Goal: Find specific page/section: Find specific page/section

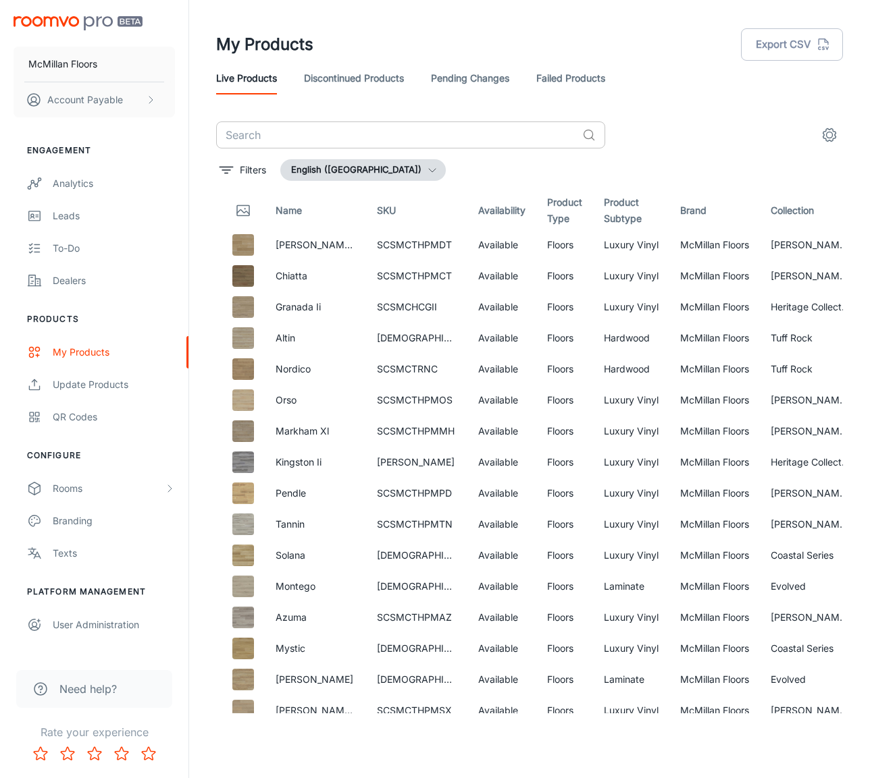
click at [468, 140] on input "text" at bounding box center [396, 135] width 360 height 27
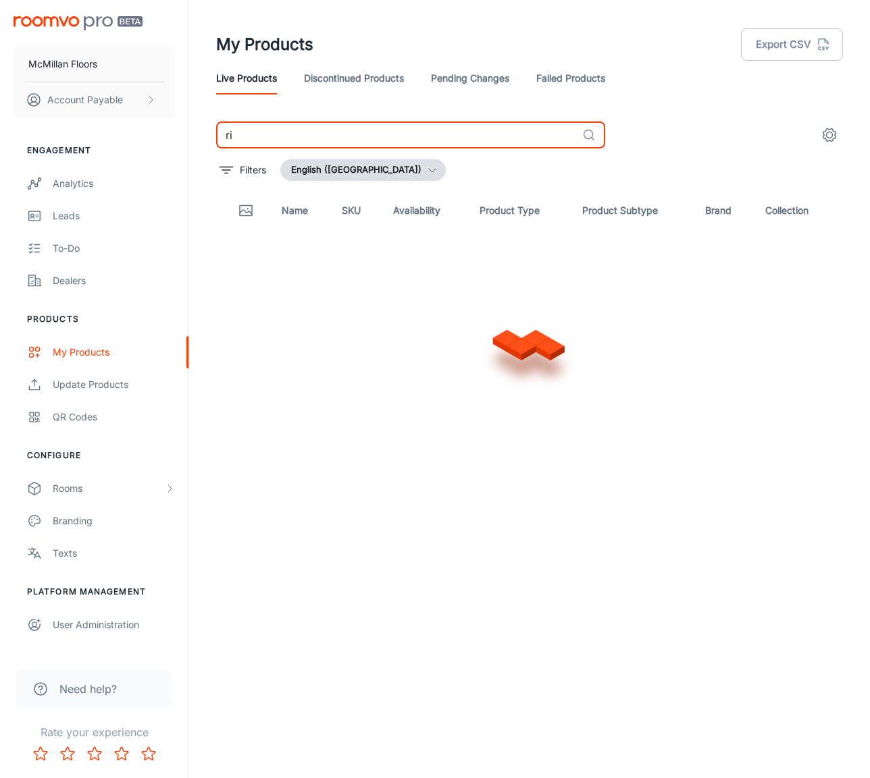
type input "r"
type input "R"
click at [449, 136] on input "[GEOGRAPHIC_DATA]" at bounding box center [396, 135] width 360 height 27
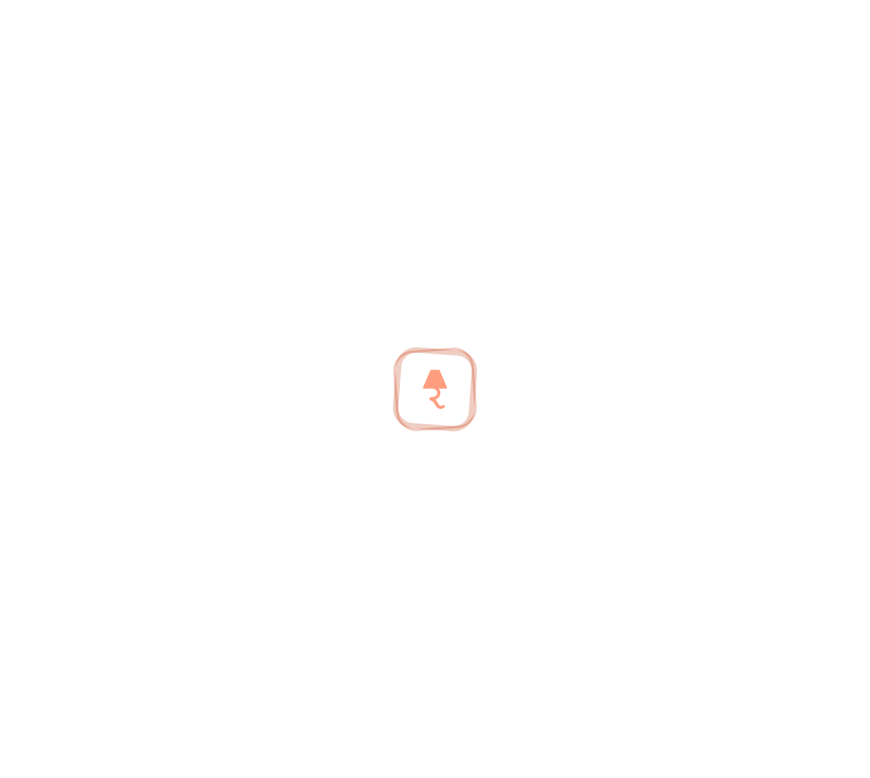
type input "S"
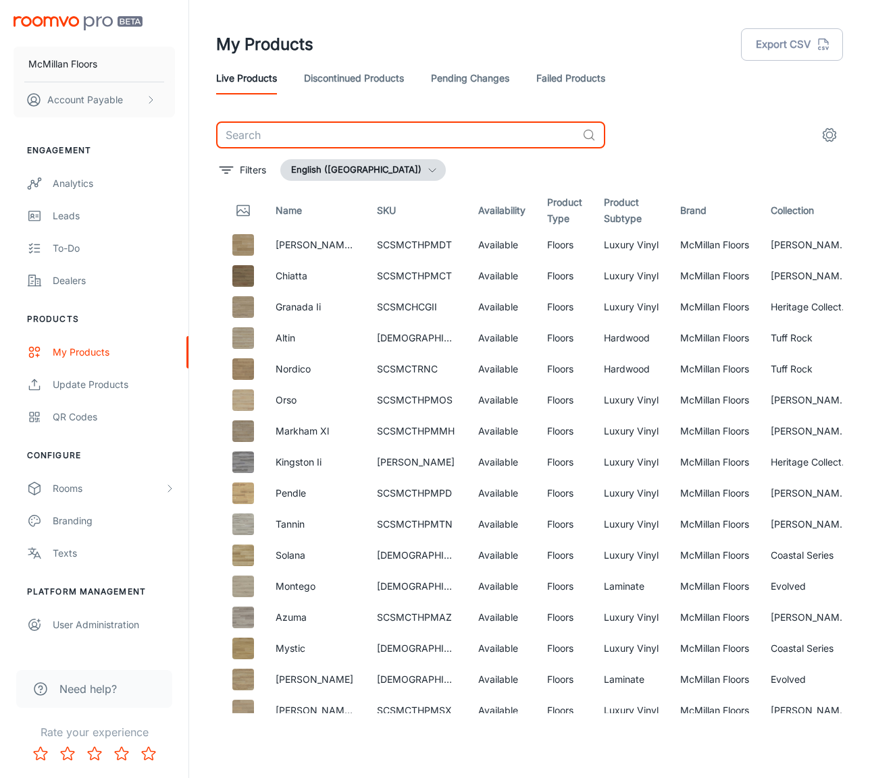
type input "r"
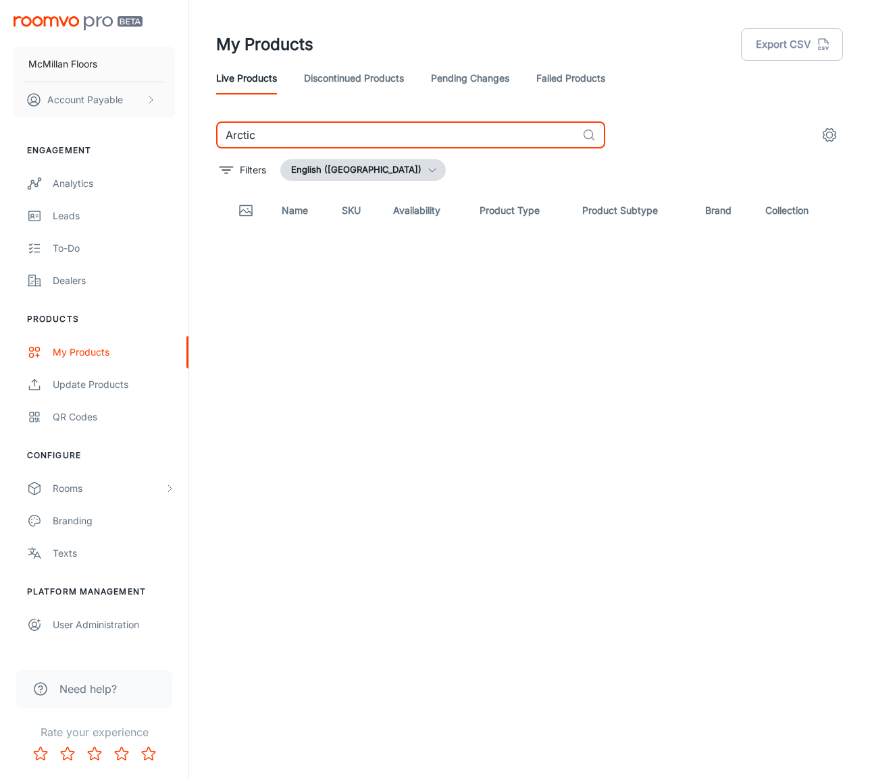
click at [328, 125] on input "Arctic" at bounding box center [396, 135] width 360 height 27
type input "Canford XXL"
click at [475, 84] on link "Pending Changes" at bounding box center [470, 78] width 78 height 32
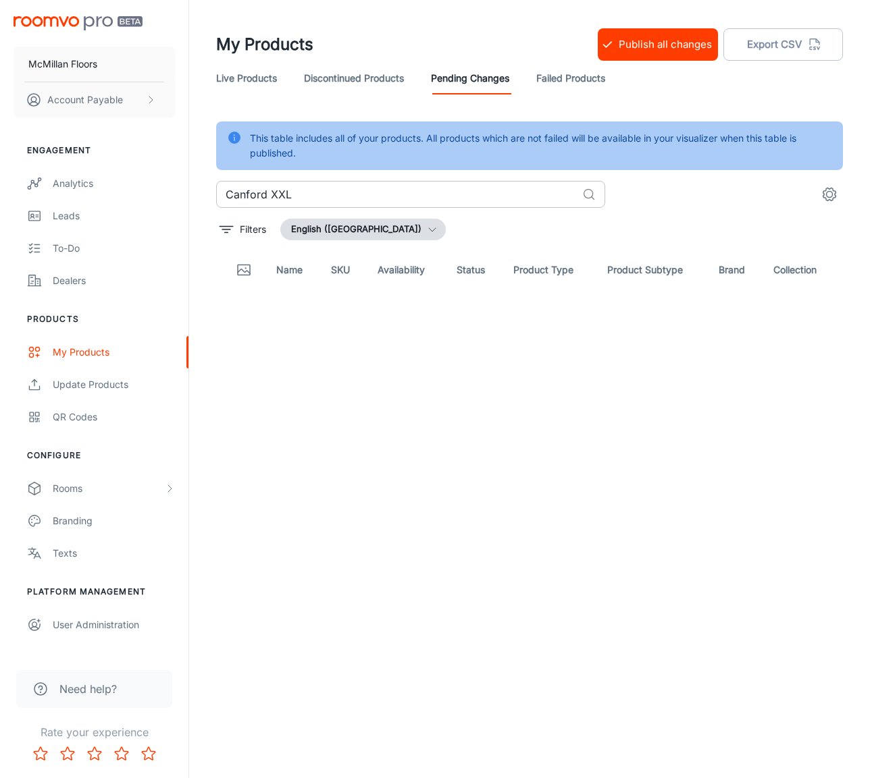
click at [354, 188] on input "Canford XXL" at bounding box center [396, 194] width 360 height 27
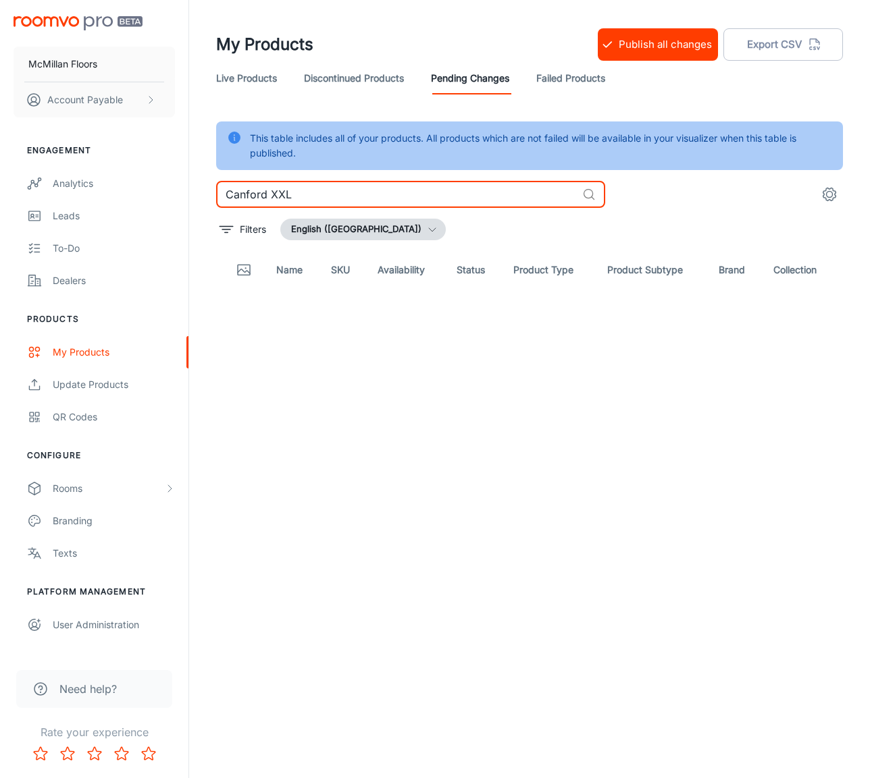
click at [401, 203] on input "Canford XXL" at bounding box center [396, 194] width 360 height 27
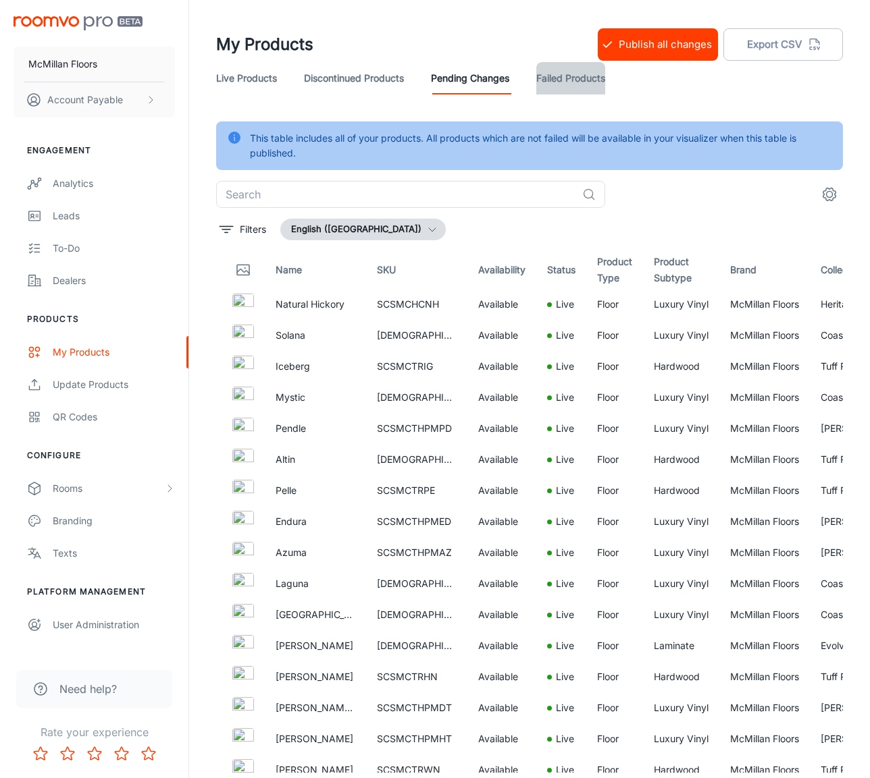
click at [583, 82] on link "Failed Products" at bounding box center [570, 78] width 69 height 32
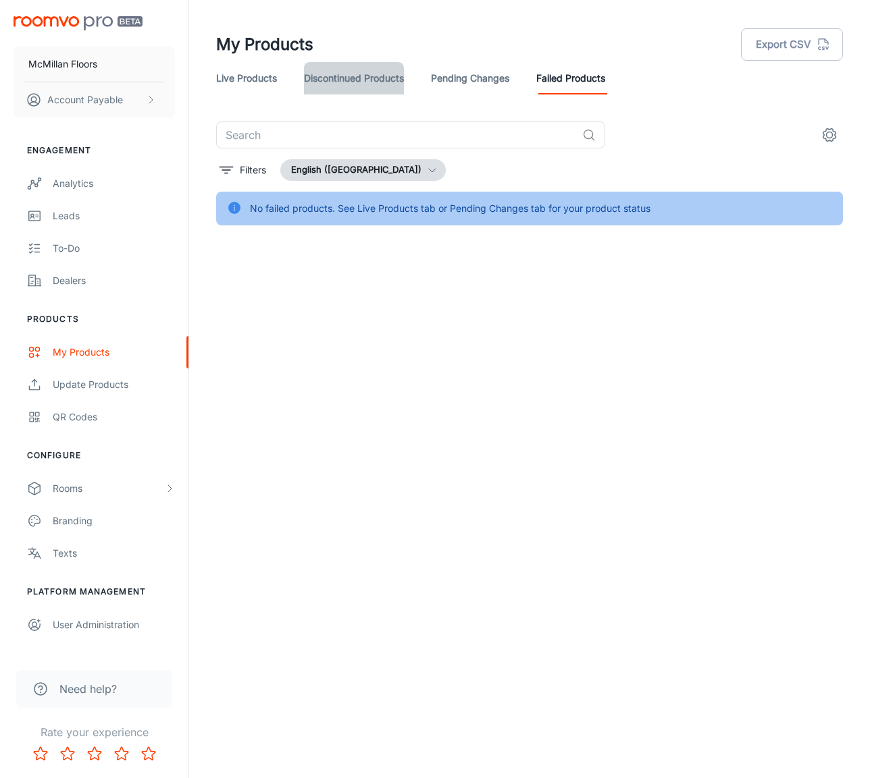
click at [319, 72] on link "Discontinued Products" at bounding box center [354, 78] width 100 height 32
click at [248, 82] on link "Live Products" at bounding box center [246, 78] width 61 height 32
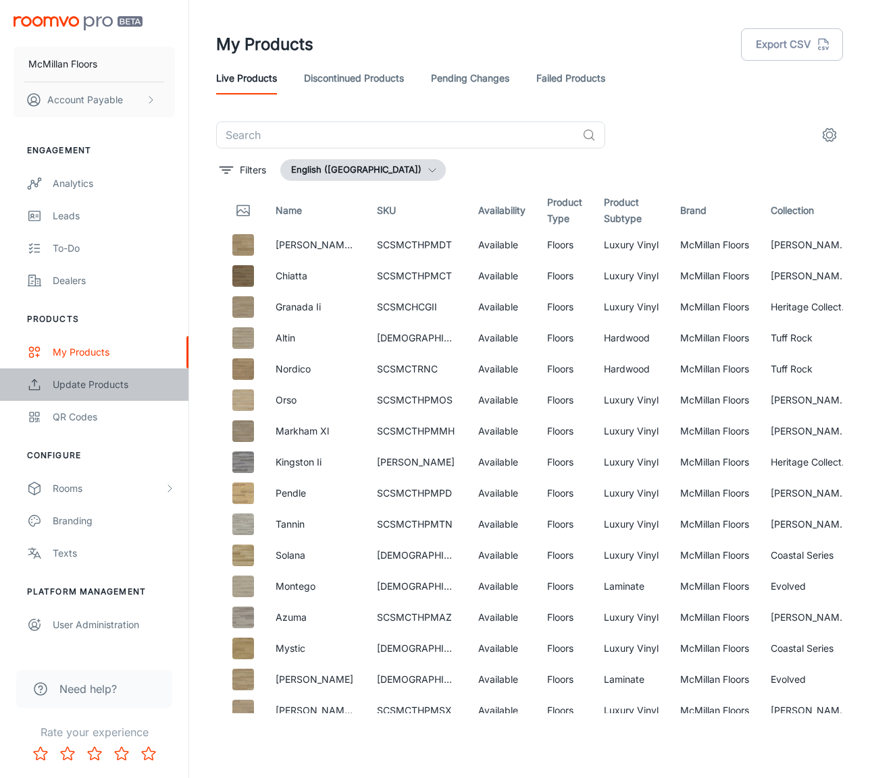
click at [98, 389] on div "Update Products" at bounding box center [114, 384] width 122 height 15
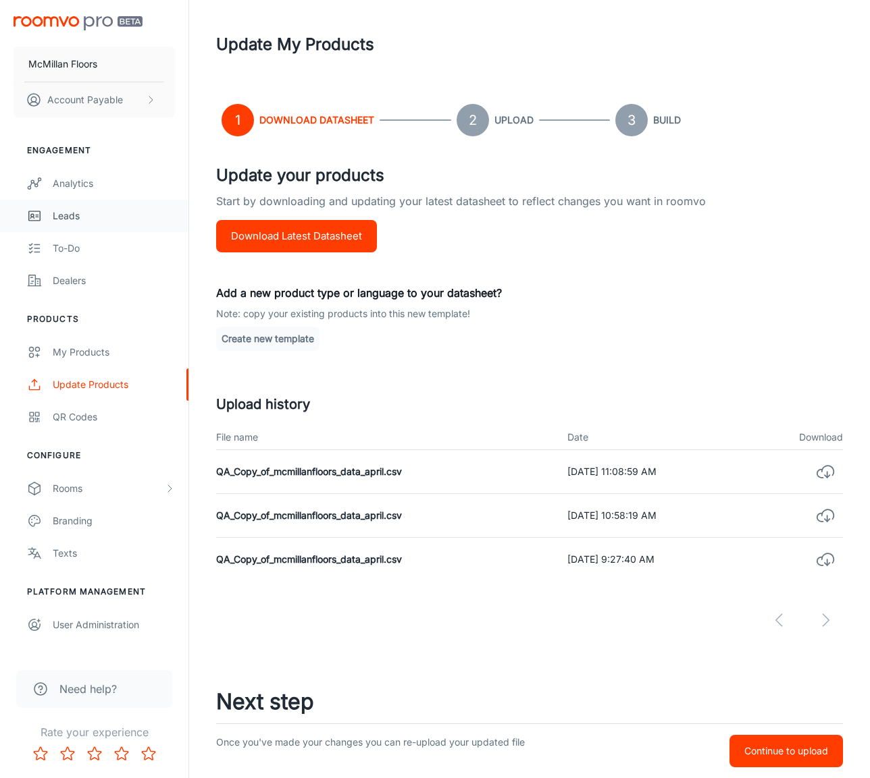
click at [92, 225] on link "Leads" at bounding box center [94, 216] width 188 height 32
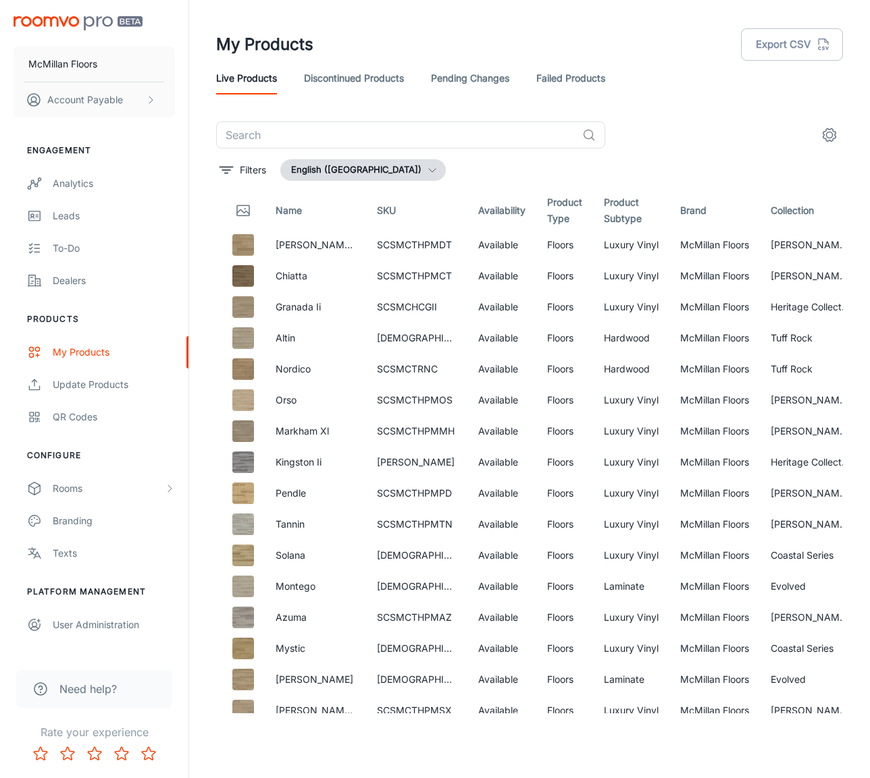
click at [361, 119] on header "My Products Export CSV Live Products Discontinued Products Pending Changes Fail…" at bounding box center [529, 61] width 659 height 122
click at [361, 124] on input "text" at bounding box center [396, 135] width 360 height 27
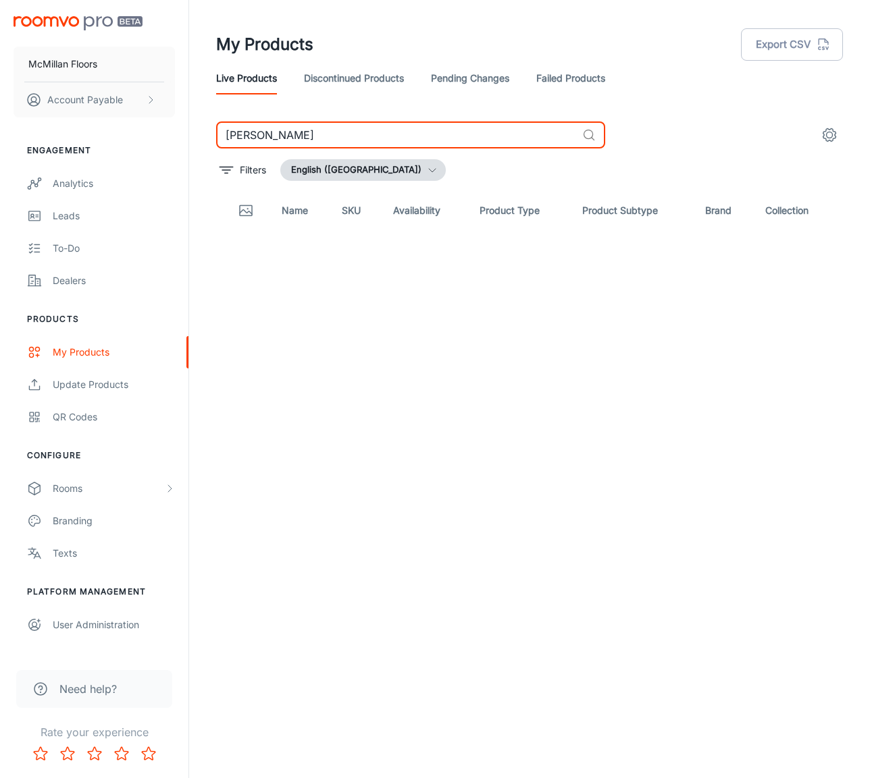
click at [326, 134] on input "[PERSON_NAME]" at bounding box center [396, 135] width 360 height 27
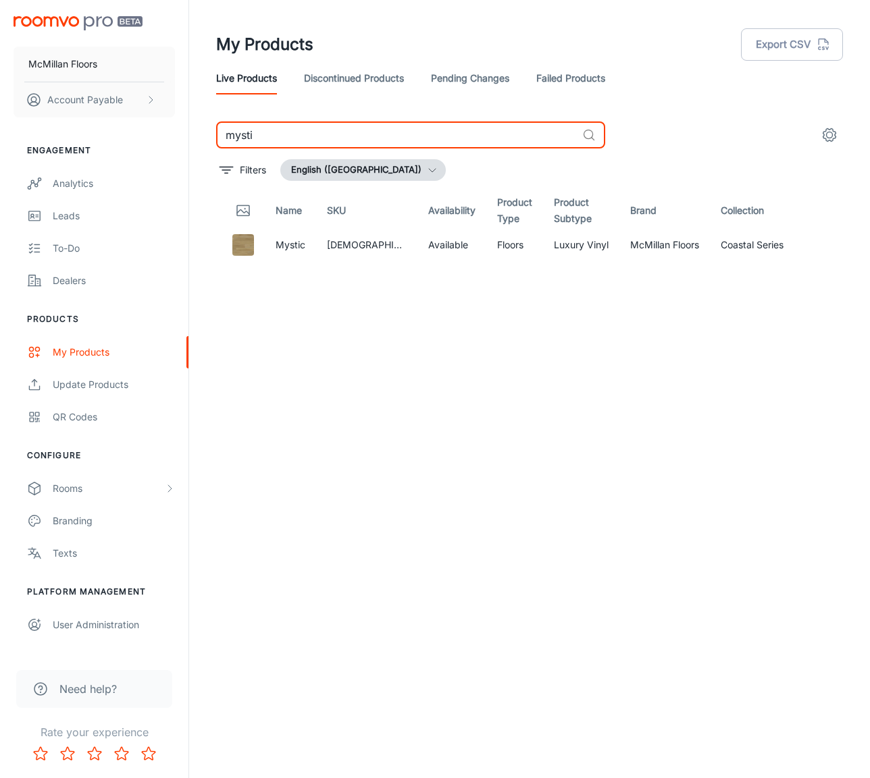
click at [385, 122] on input "mysti" at bounding box center [396, 135] width 360 height 27
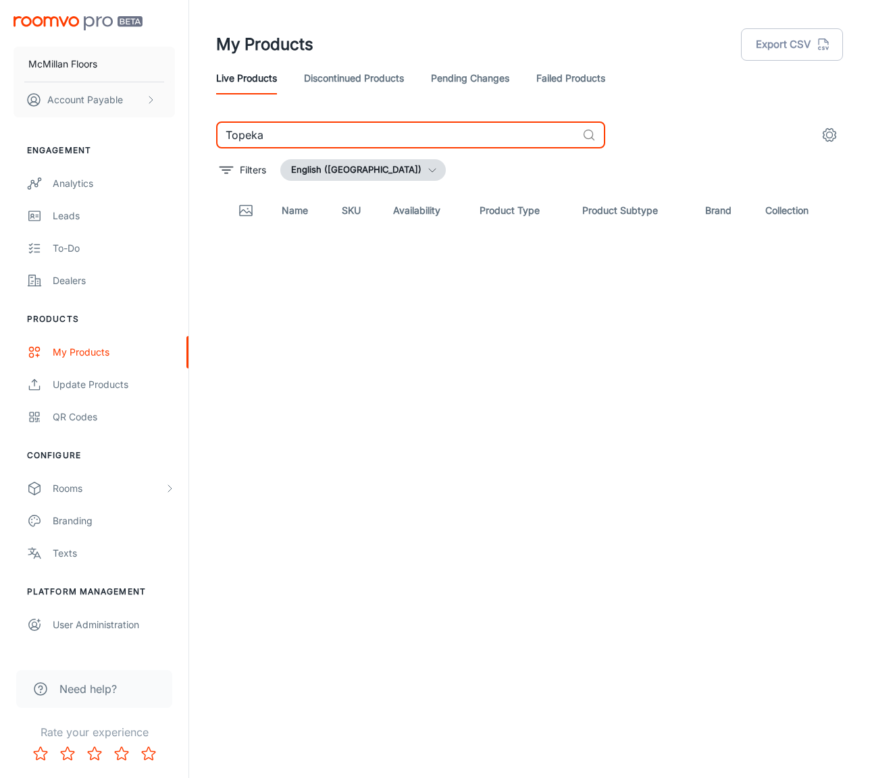
click at [299, 138] on input "Topeka" at bounding box center [396, 135] width 360 height 27
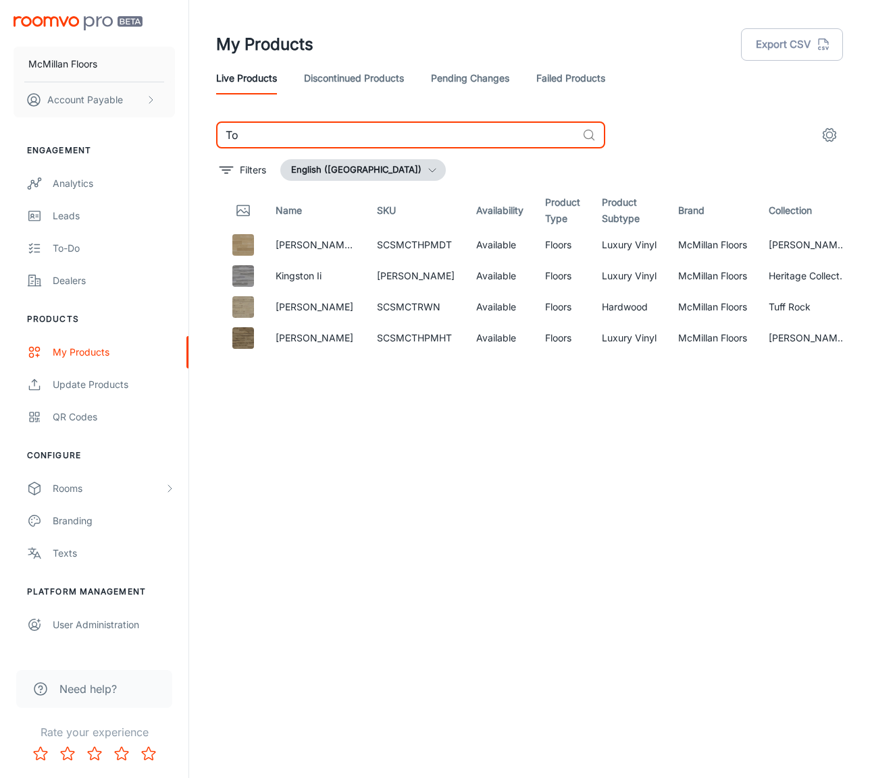
click at [283, 140] on input "To" at bounding box center [396, 135] width 360 height 27
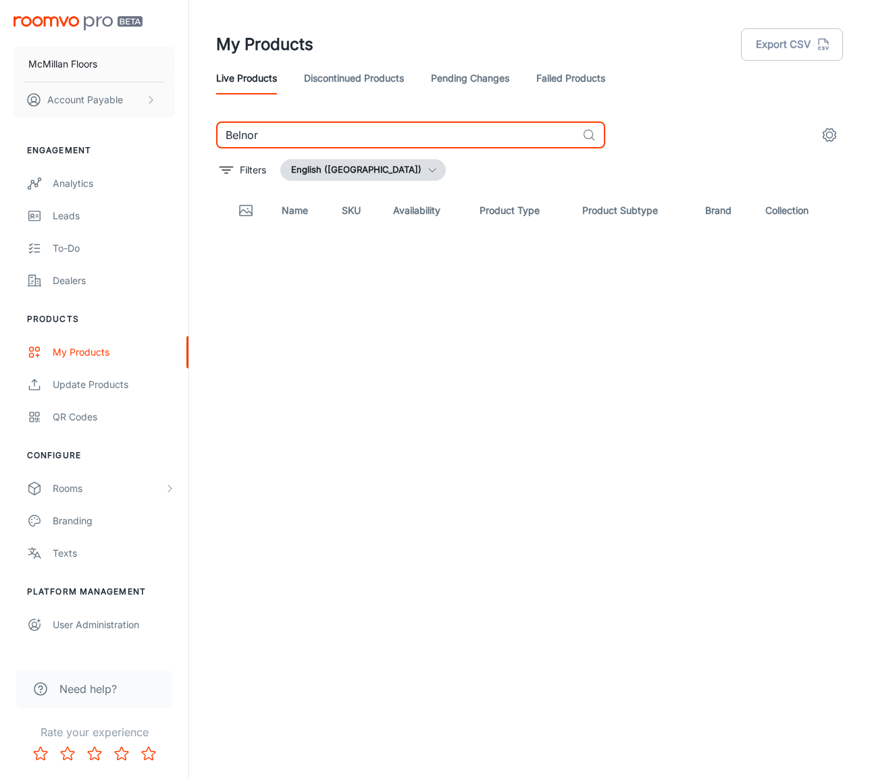
type input "Belnore"
click at [276, 134] on input "Belnore" at bounding box center [396, 135] width 360 height 27
click at [261, 136] on input "[PERSON_NAME]" at bounding box center [396, 135] width 360 height 27
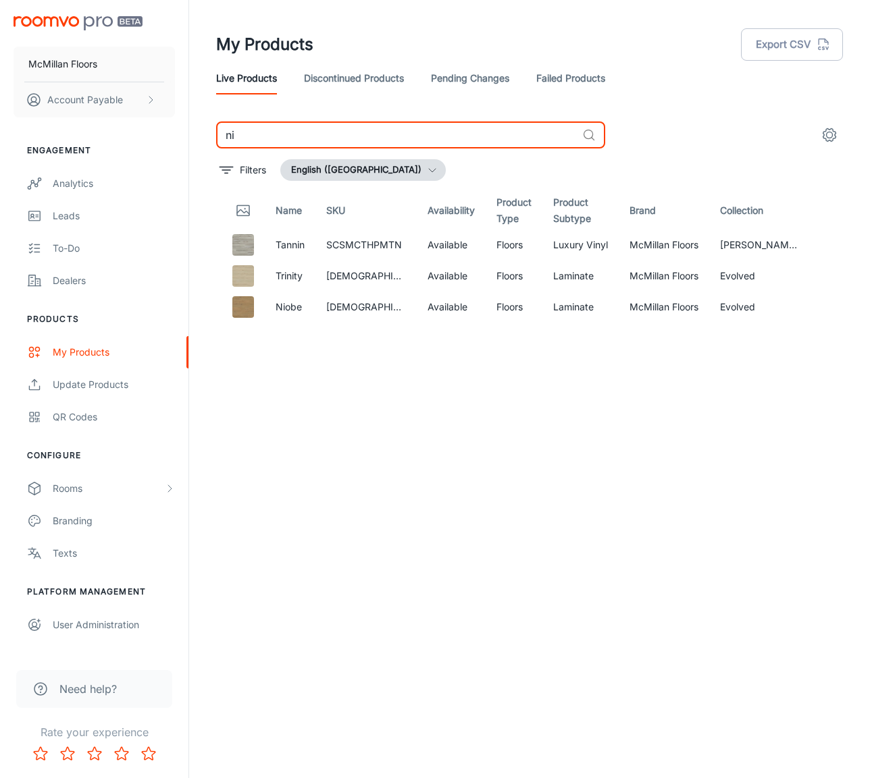
type input "n"
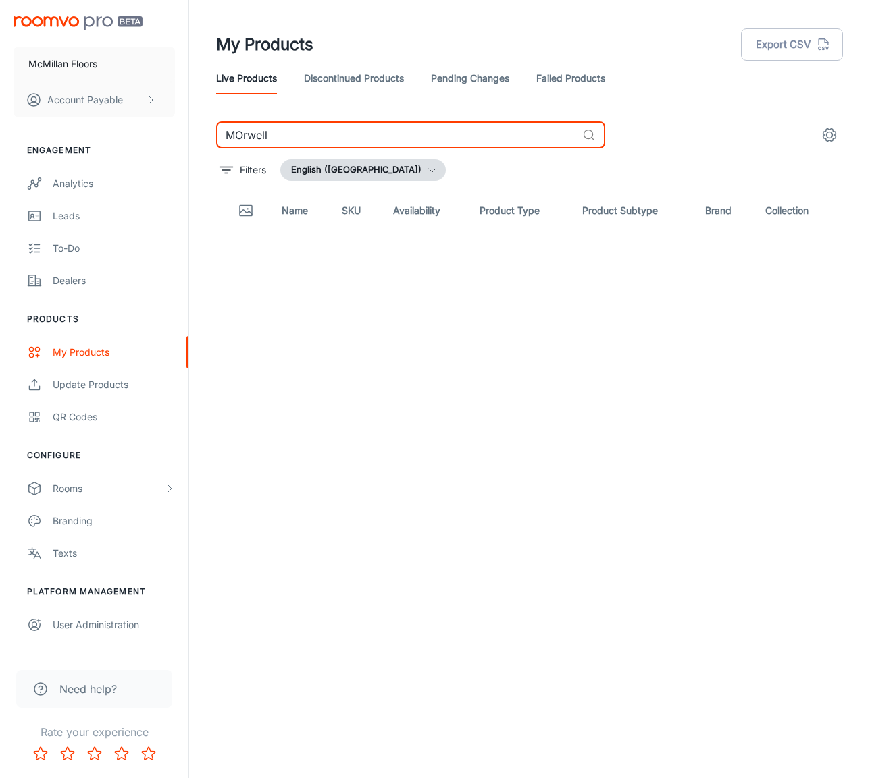
click at [319, 133] on input "MOrwell" at bounding box center [396, 135] width 360 height 27
click at [385, 133] on input "niobe herringbone" at bounding box center [396, 135] width 360 height 27
click at [385, 134] on input "niobe herringbone" at bounding box center [396, 135] width 360 height 27
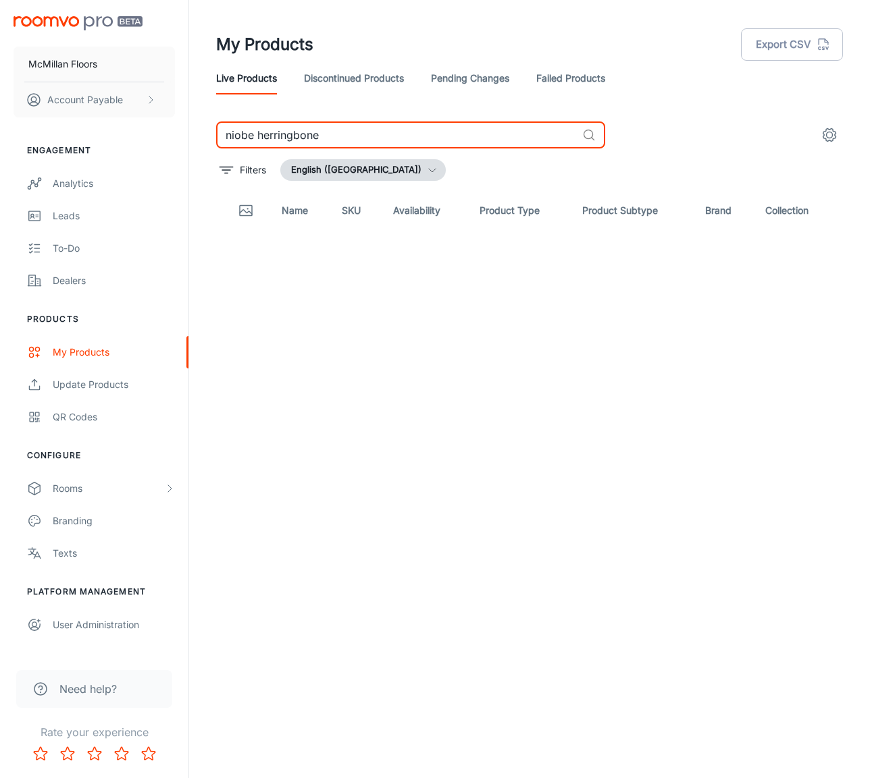
click at [385, 134] on input "niobe herringbone" at bounding box center [396, 135] width 360 height 27
click at [385, 129] on input "Novella" at bounding box center [396, 135] width 360 height 27
click at [325, 136] on input "Stellana" at bounding box center [396, 135] width 360 height 27
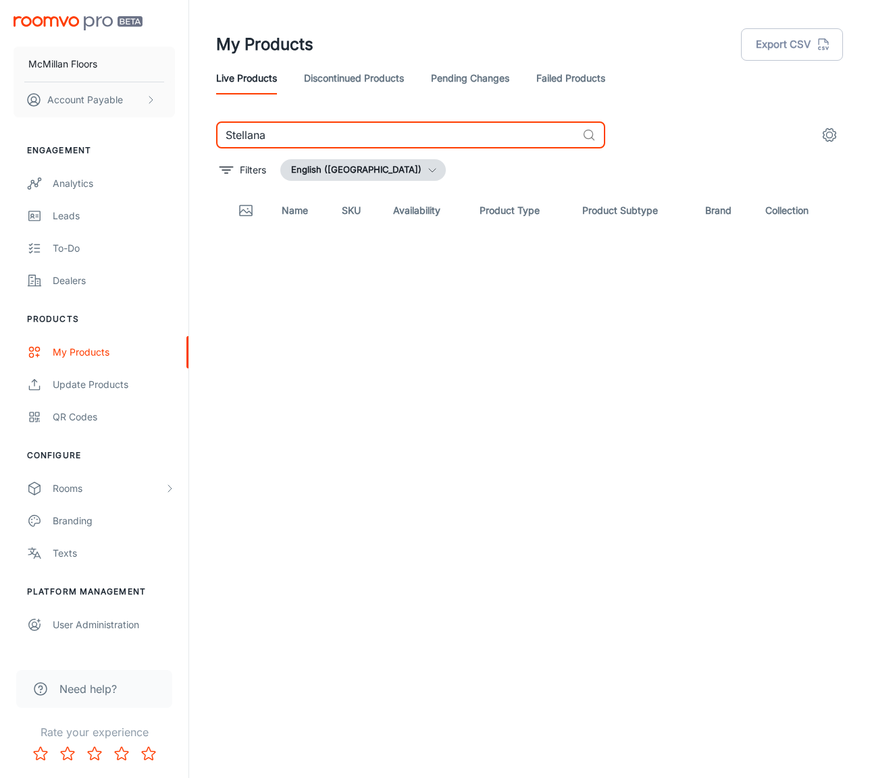
click at [325, 136] on input "Stellana" at bounding box center [396, 135] width 360 height 27
click at [244, 138] on input "Hol,wood XXL" at bounding box center [396, 135] width 360 height 27
drag, startPoint x: 354, startPoint y: 115, endPoint x: 366, endPoint y: 132, distance: 20.8
click at [356, 117] on header "My Products Export CSV Live Products Discontinued Products Pending Changes Fail…" at bounding box center [529, 61] width 659 height 122
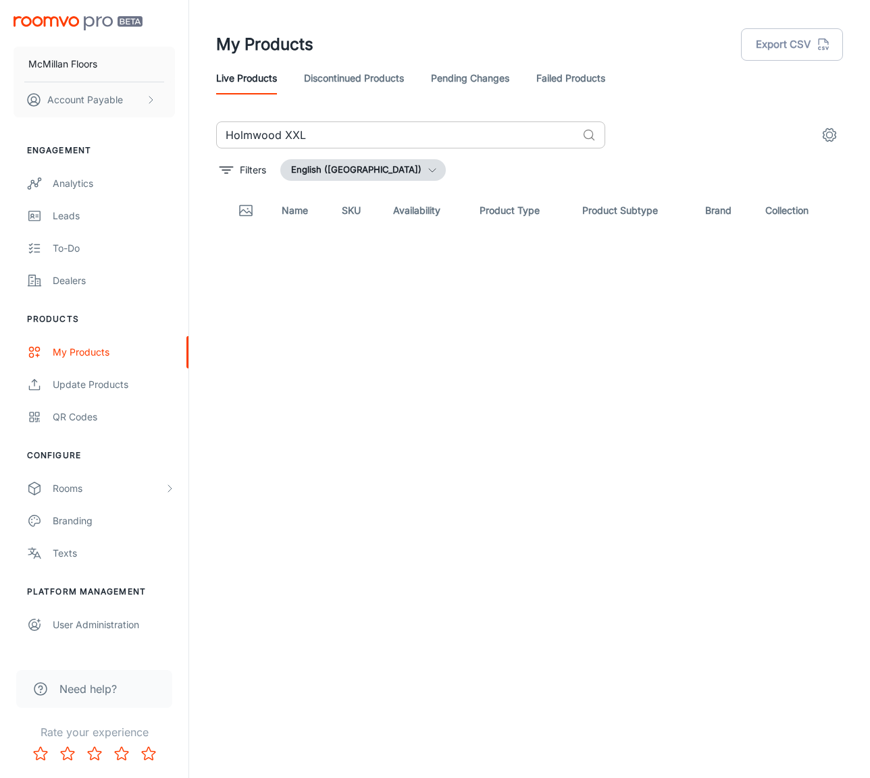
click at [366, 133] on input "Holmwood XXL" at bounding box center [396, 135] width 360 height 27
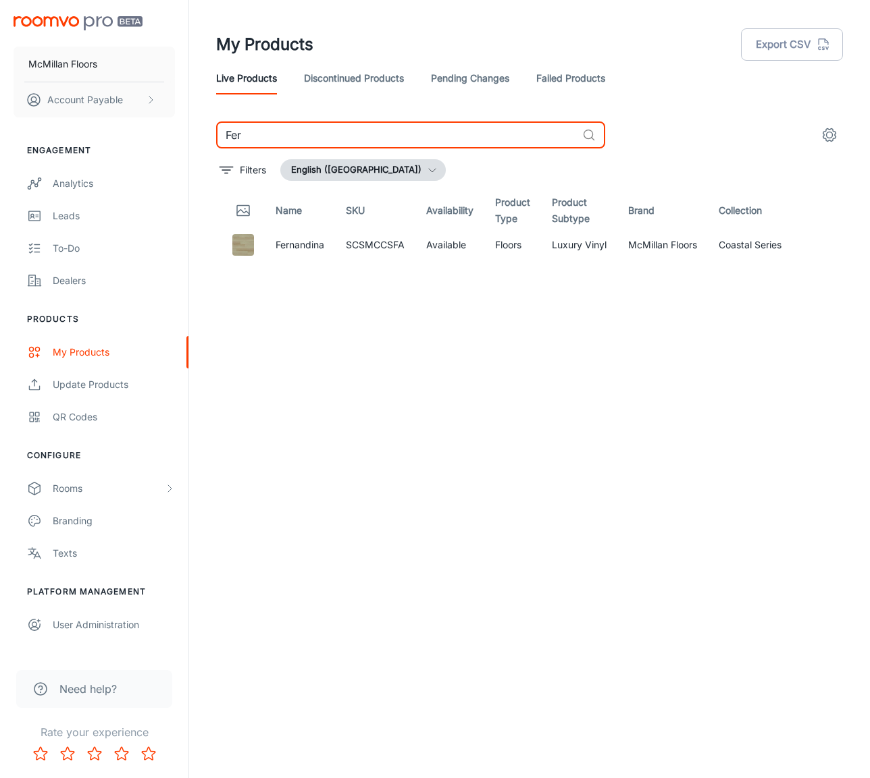
click at [309, 129] on input "Fer" at bounding box center [396, 135] width 360 height 27
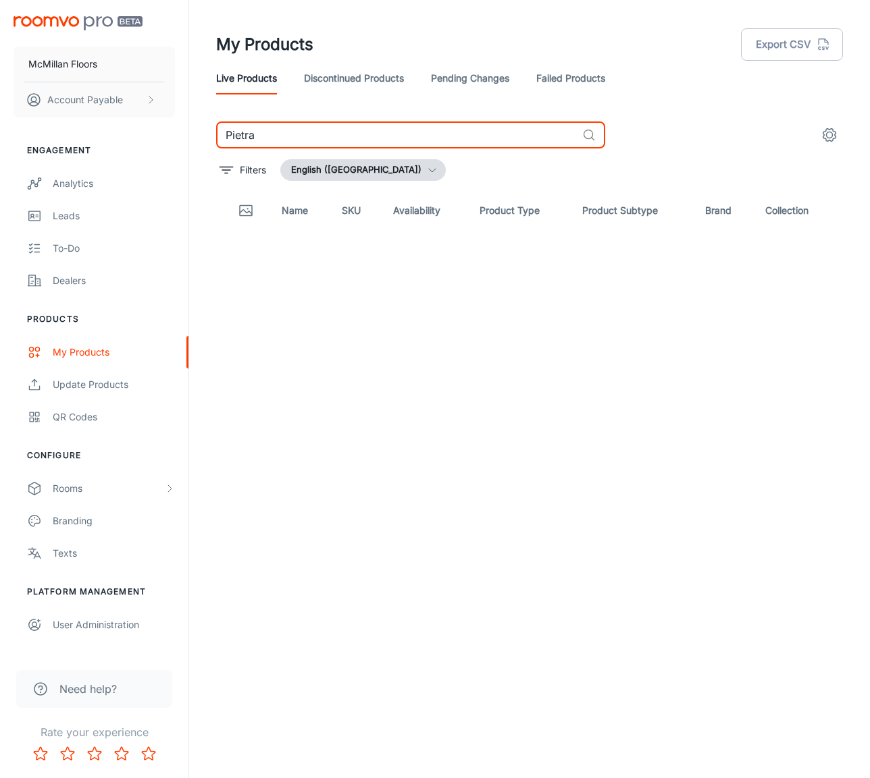
click at [302, 129] on input "Pietra" at bounding box center [396, 135] width 360 height 27
click at [302, 130] on input "Pietra" at bounding box center [396, 135] width 360 height 27
click at [303, 130] on input "Pietra" at bounding box center [396, 135] width 360 height 27
click at [335, 136] on input "Concrete" at bounding box center [396, 135] width 360 height 27
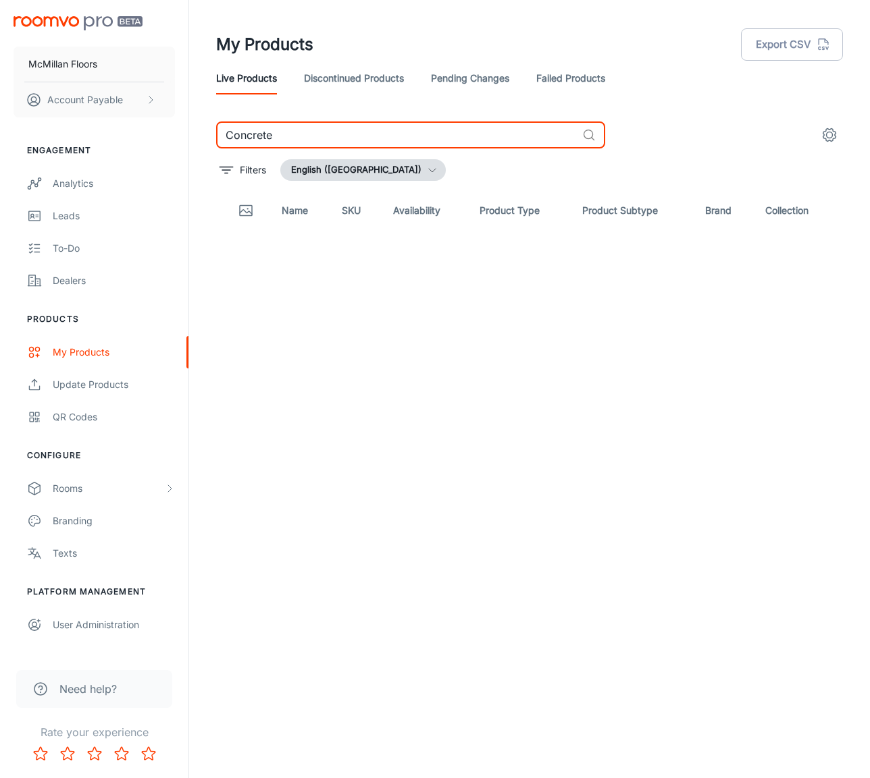
click at [335, 136] on input "Concrete" at bounding box center [396, 135] width 360 height 27
click at [308, 148] on input "Calacatta" at bounding box center [396, 135] width 360 height 27
click at [564, 126] on input "dita" at bounding box center [396, 135] width 360 height 27
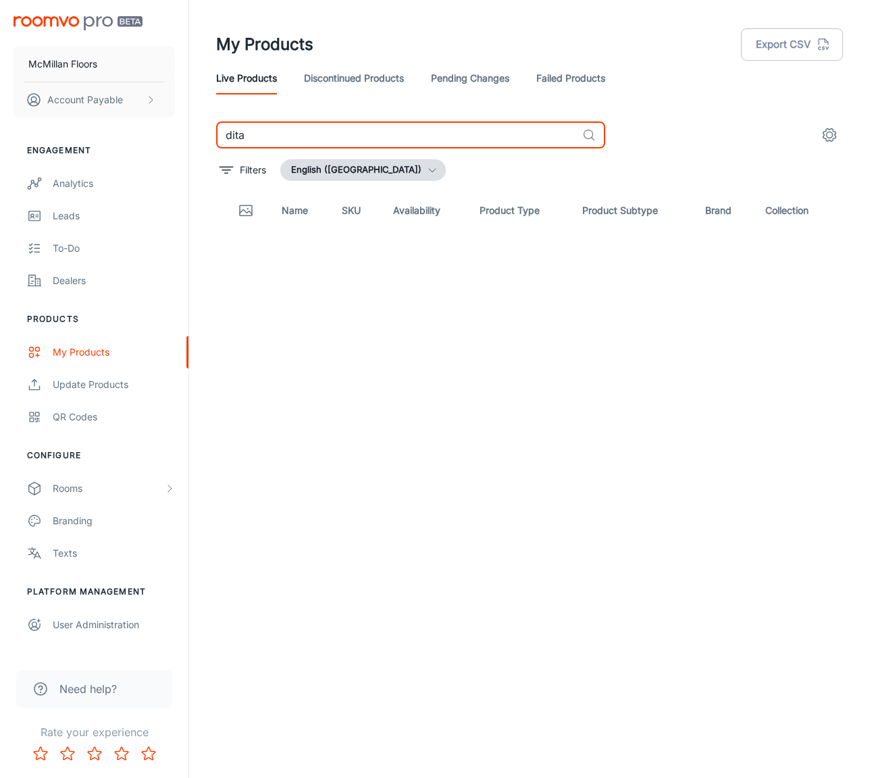
click at [564, 127] on input "dita" at bounding box center [396, 135] width 360 height 27
click at [325, 129] on input "Dita" at bounding box center [396, 135] width 360 height 27
type input "nantucket"
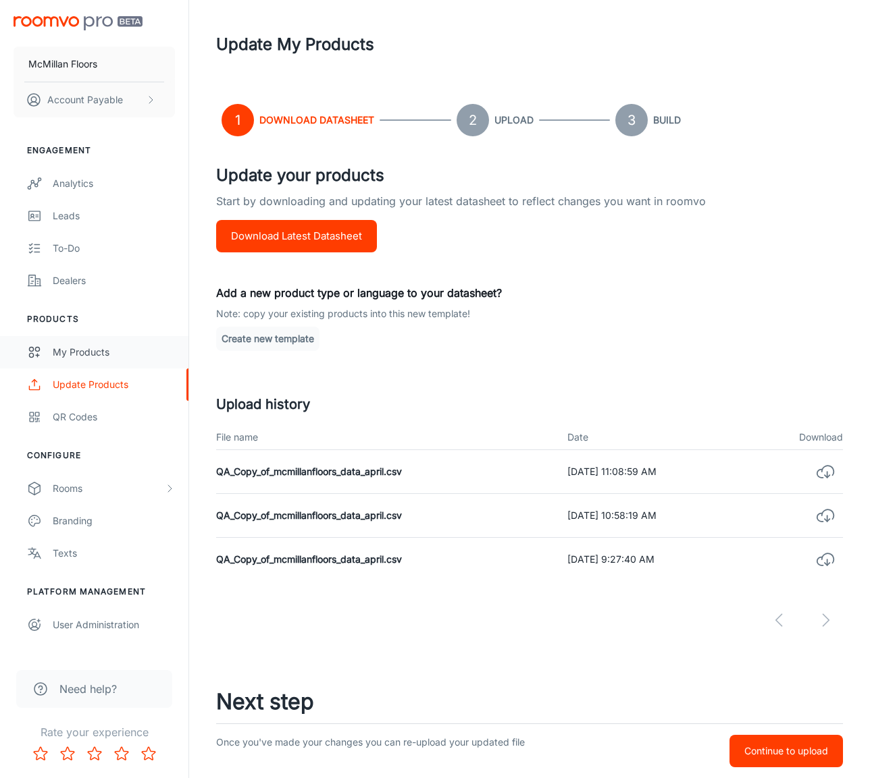
click at [81, 356] on div "My Products" at bounding box center [114, 352] width 122 height 15
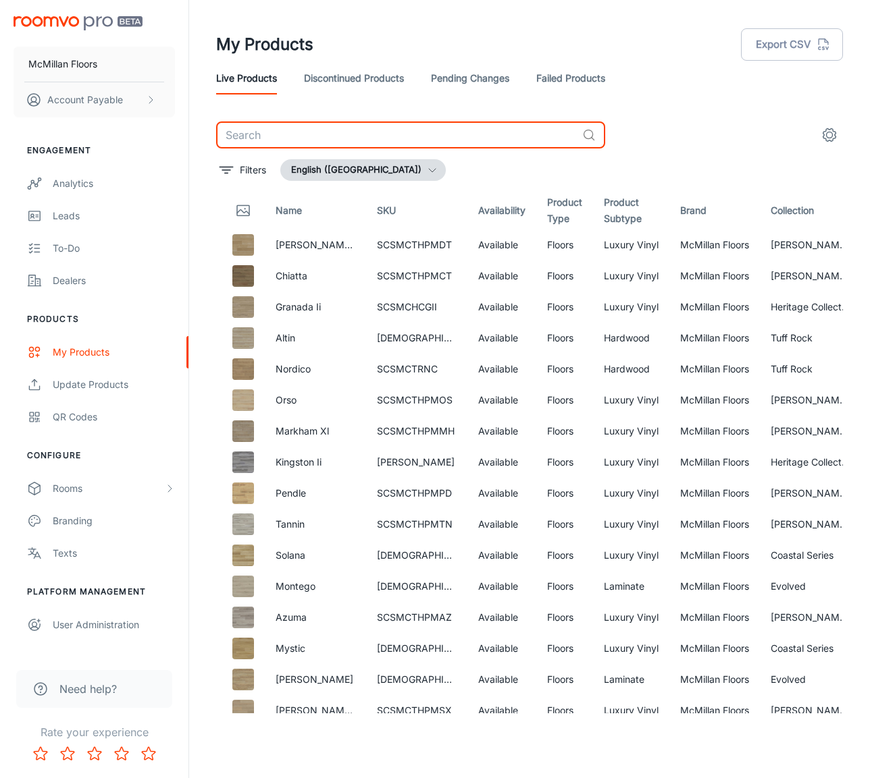
click at [282, 141] on input "text" at bounding box center [396, 135] width 360 height 27
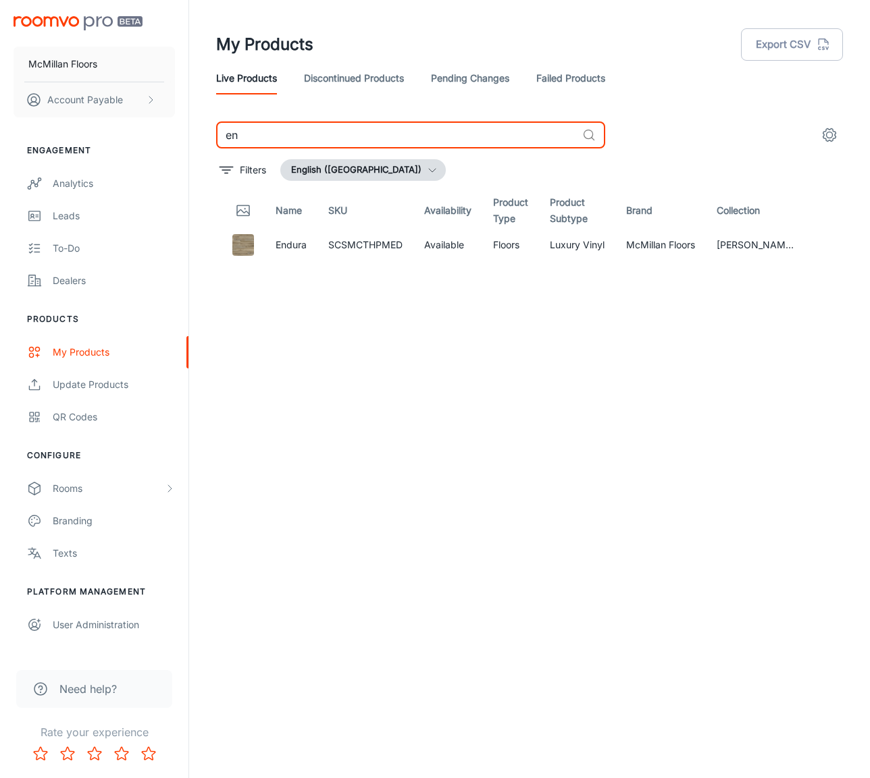
type input "e"
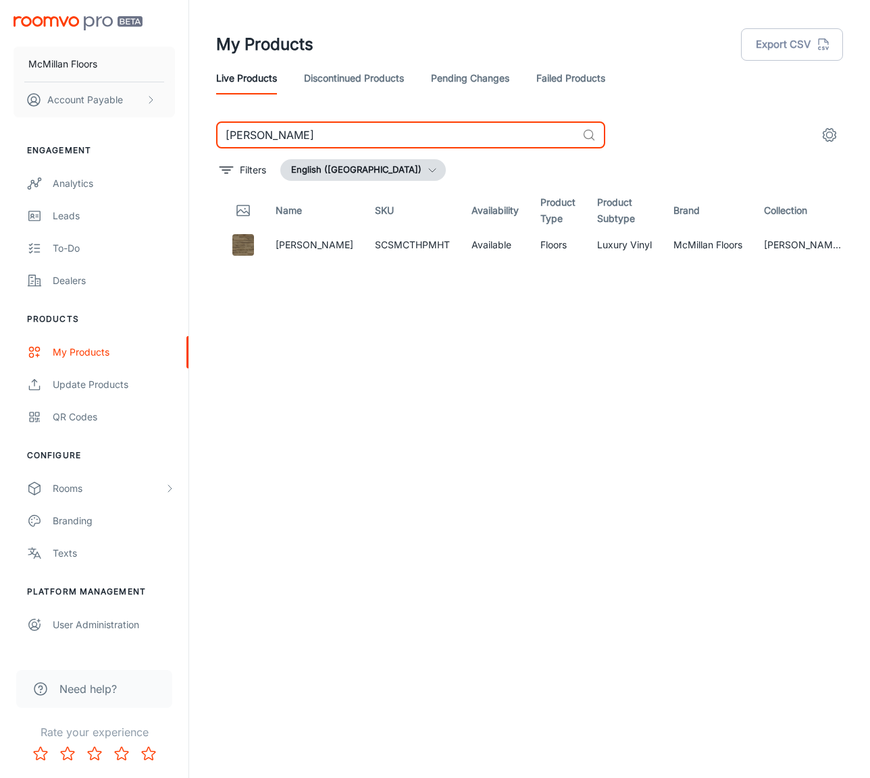
click at [315, 135] on input "[PERSON_NAME]" at bounding box center [396, 135] width 360 height 27
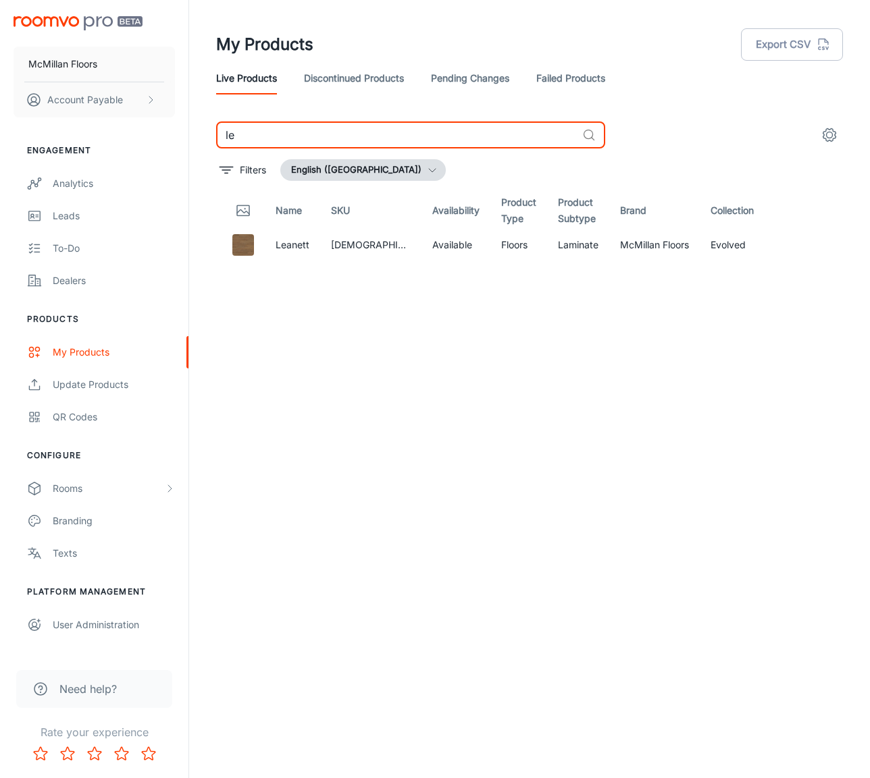
type input "l"
type input "n"
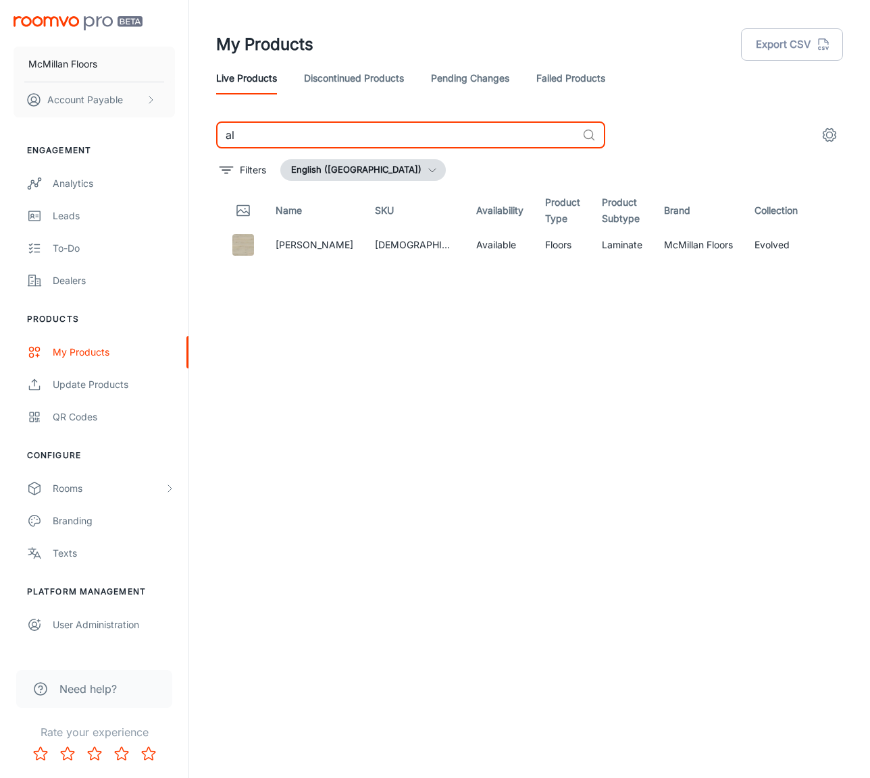
type input "a"
type input "V"
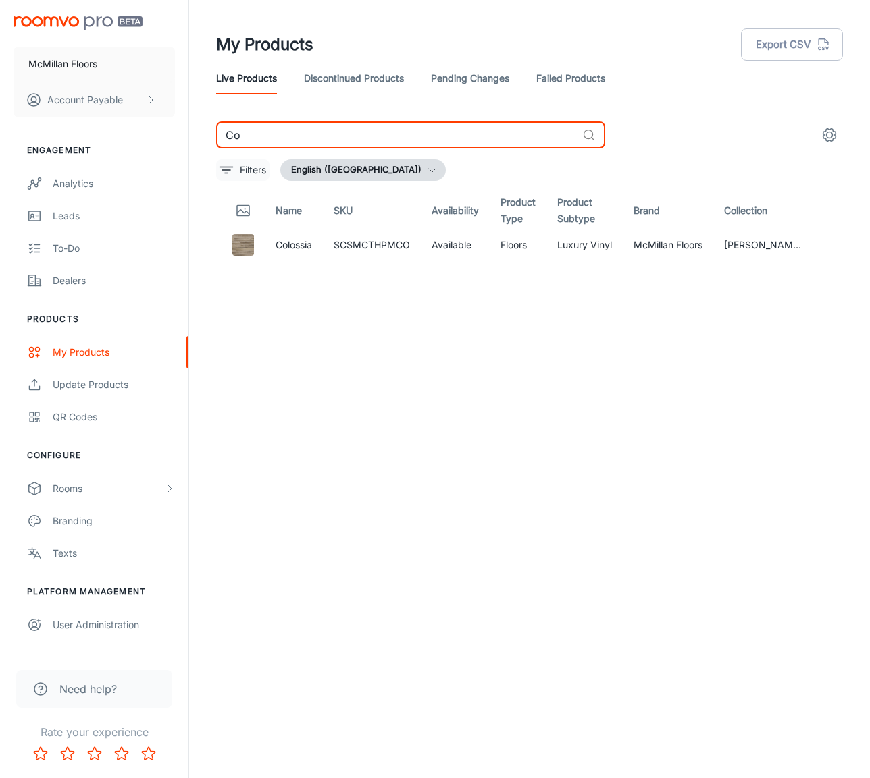
type input "C"
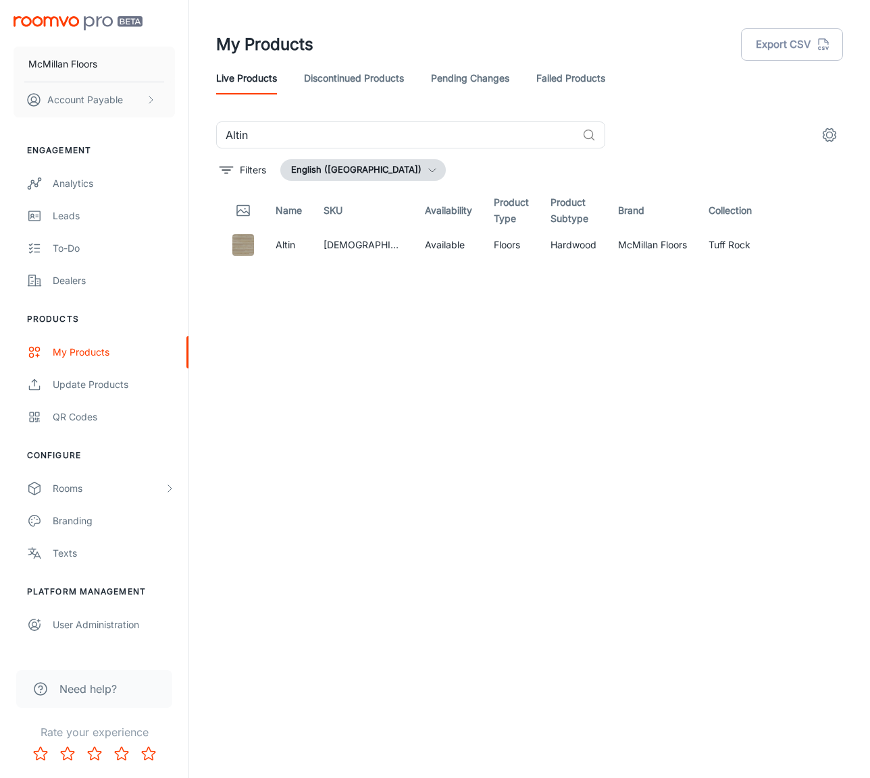
click at [315, 149] on div "Altin ​ Filters English ([GEOGRAPHIC_DATA]) Name SKU Availability Product Type …" at bounding box center [529, 418] width 626 height 592
click at [307, 142] on input "Altin" at bounding box center [396, 135] width 360 height 27
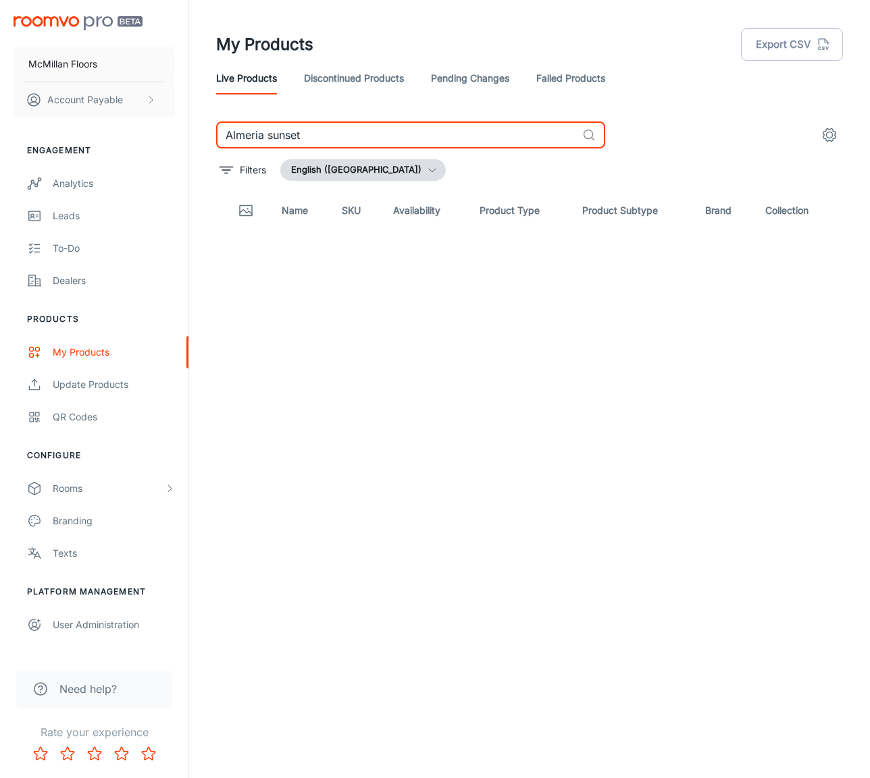
type input "Almeria sunset"
